Goal: Go to known website: Go to known website

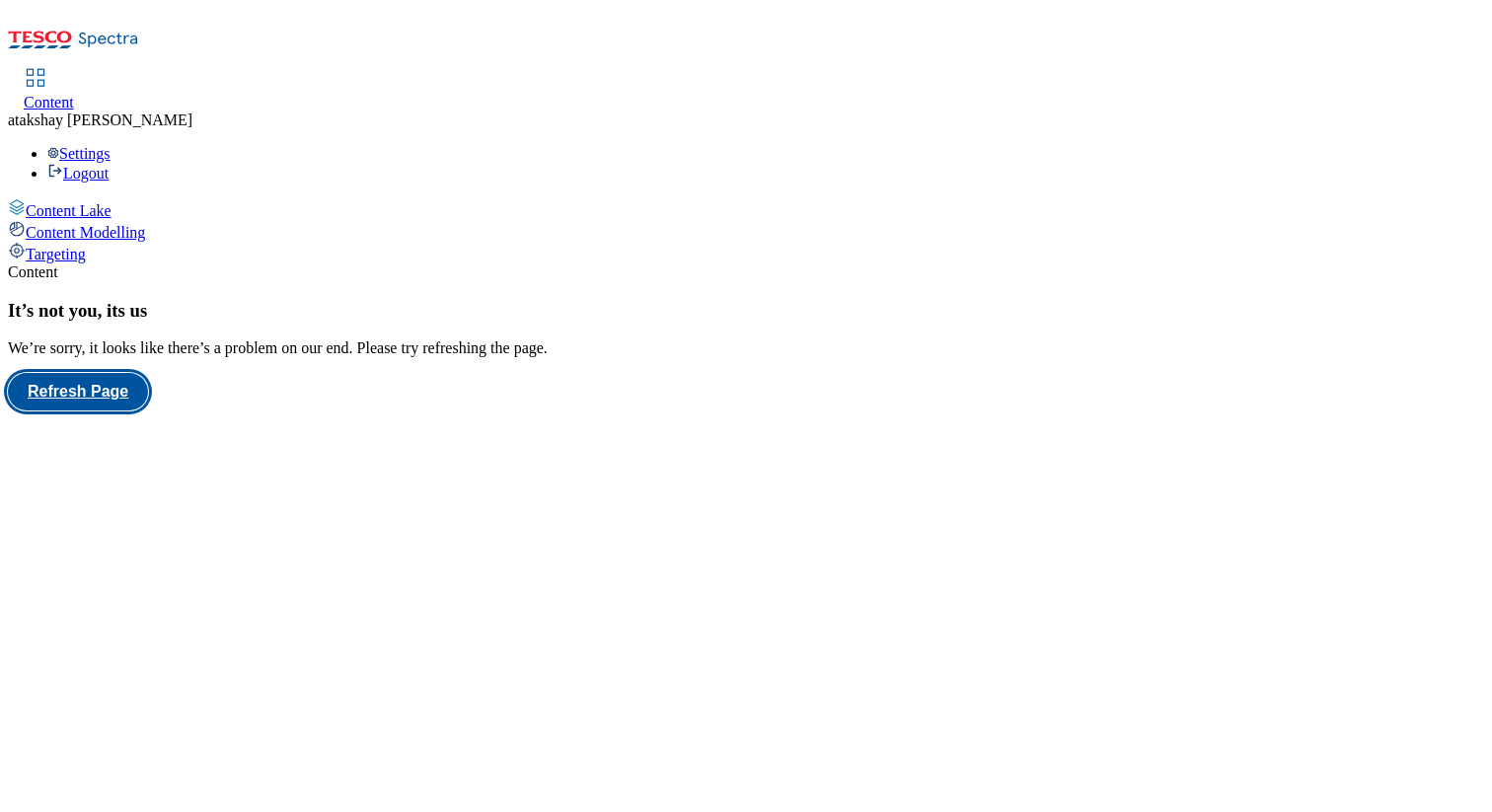
click at [148, 388] on button "Refresh Page" at bounding box center [78, 392] width 140 height 38
